Goal: Task Accomplishment & Management: Manage account settings

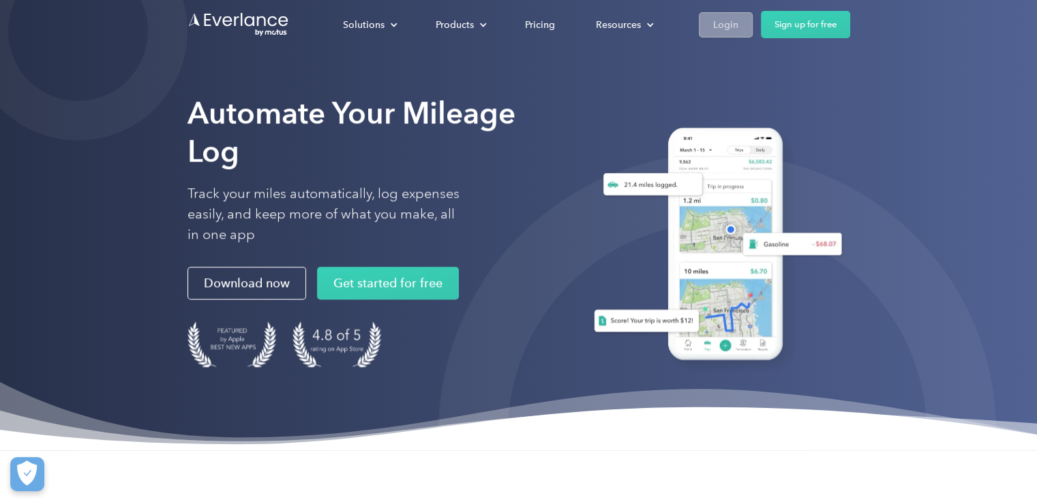
click at [709, 21] on link "Login" at bounding box center [726, 24] width 54 height 25
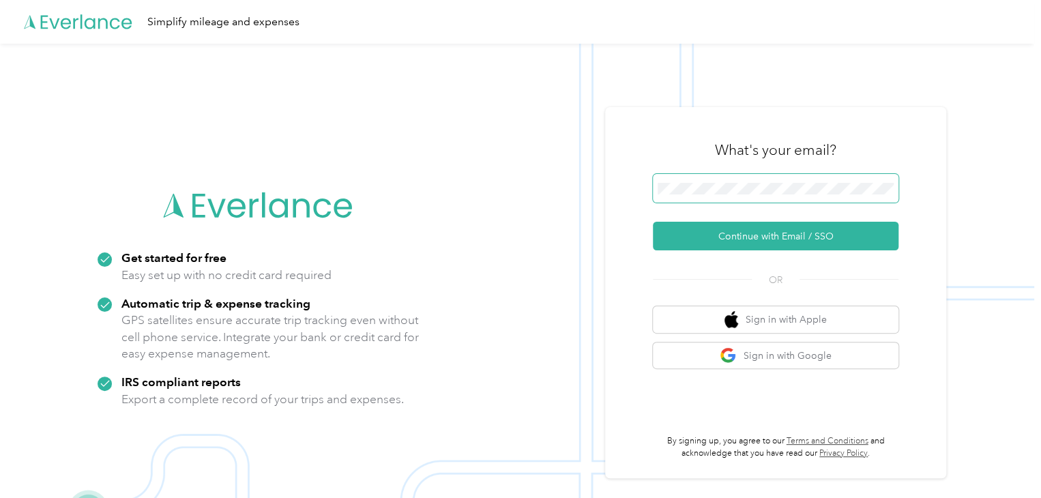
click at [767, 178] on span at bounding box center [776, 188] width 246 height 29
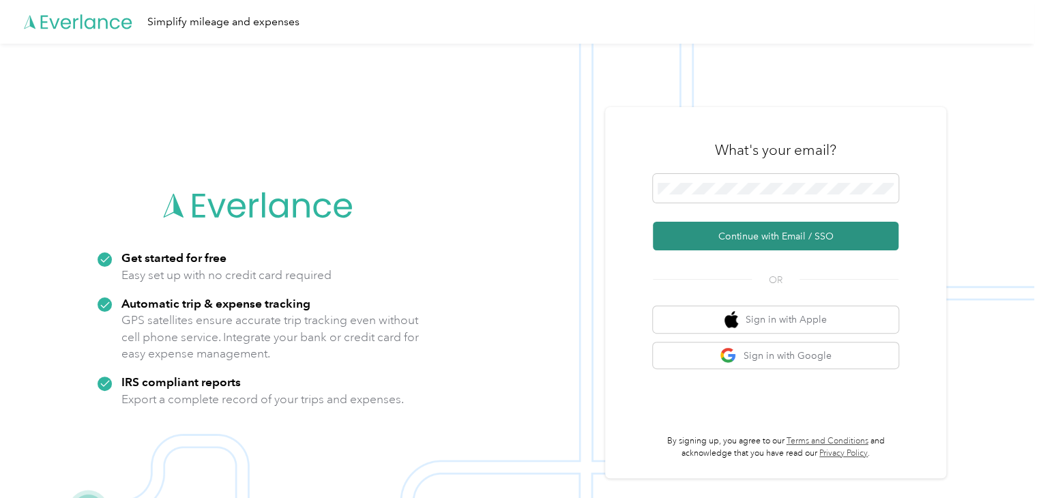
click at [775, 231] on button "Continue with Email / SSO" at bounding box center [776, 236] width 246 height 29
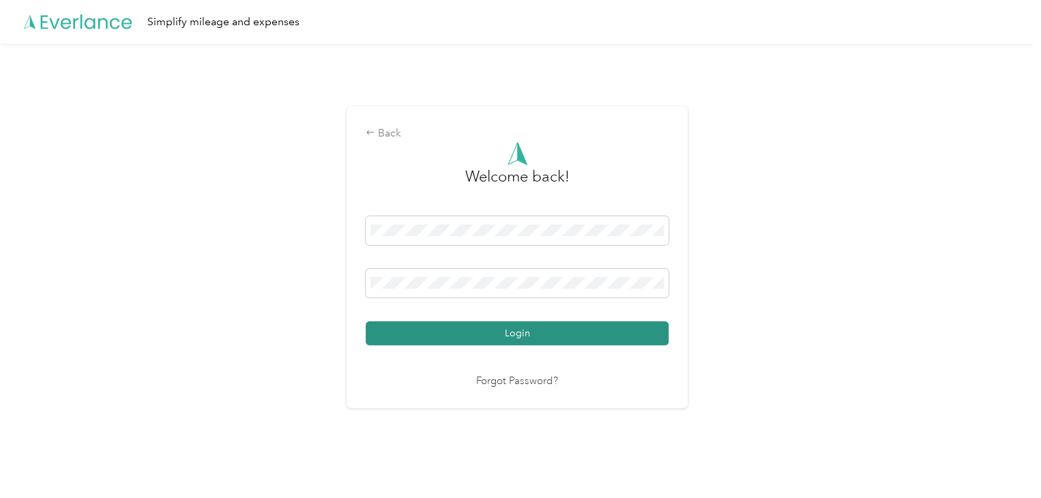
click at [513, 337] on button "Login" at bounding box center [517, 333] width 303 height 24
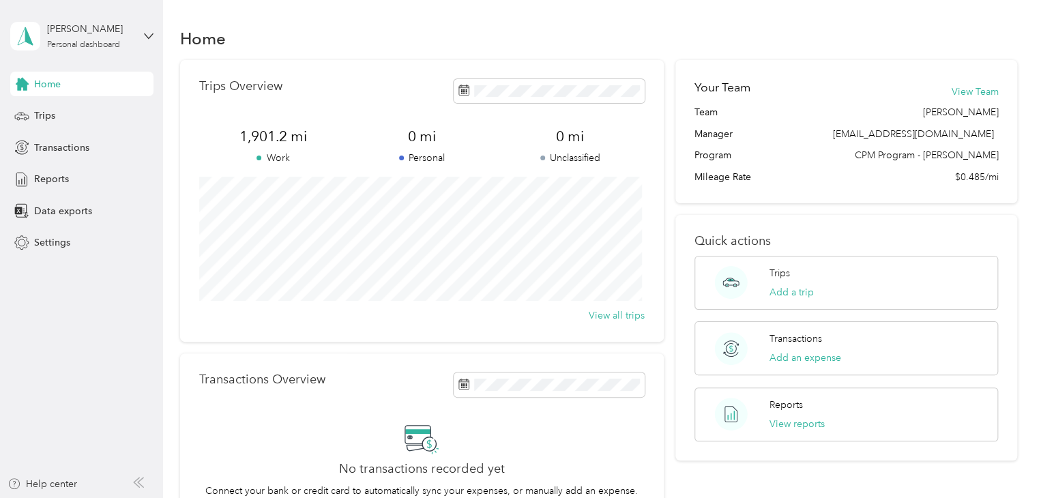
click at [858, 212] on div "Your Team View Team Team Alison Obenauf Manager aobenauf@ccwestmi.org Program C…" at bounding box center [846, 299] width 342 height 479
click at [880, 211] on div "Your Team View Team Team Alison Obenauf Manager aobenauf@ccwestmi.org Program C…" at bounding box center [846, 299] width 342 height 479
click at [35, 113] on span "Trips" at bounding box center [44, 115] width 21 height 14
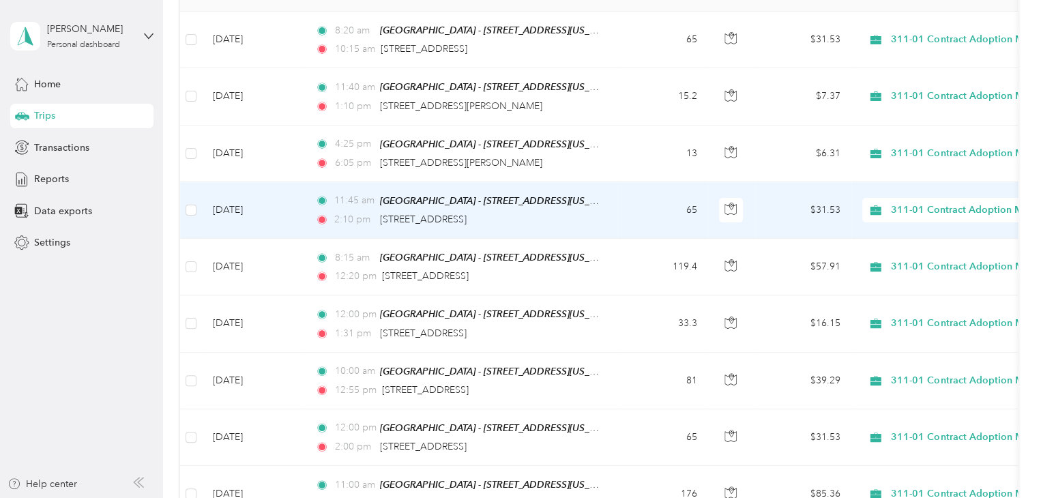
scroll to position [205, 0]
